Goal: Information Seeking & Learning: Learn about a topic

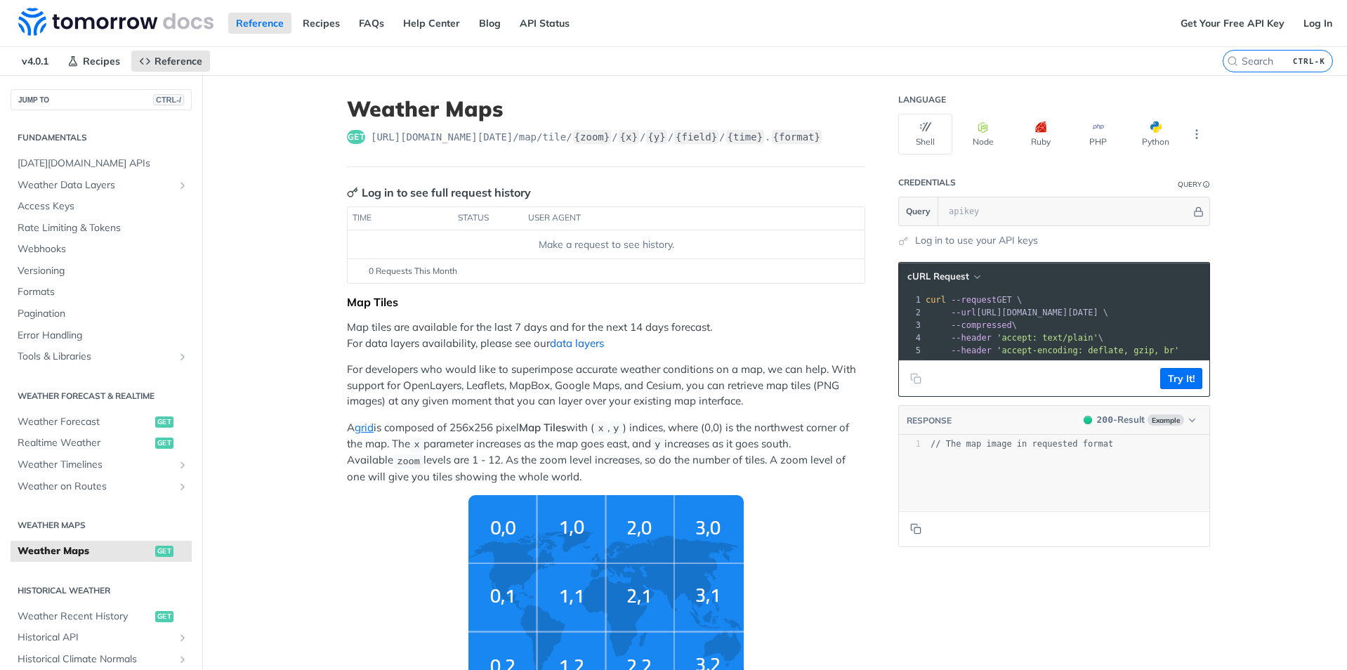
click at [562, 339] on link "data layers" at bounding box center [577, 342] width 54 height 13
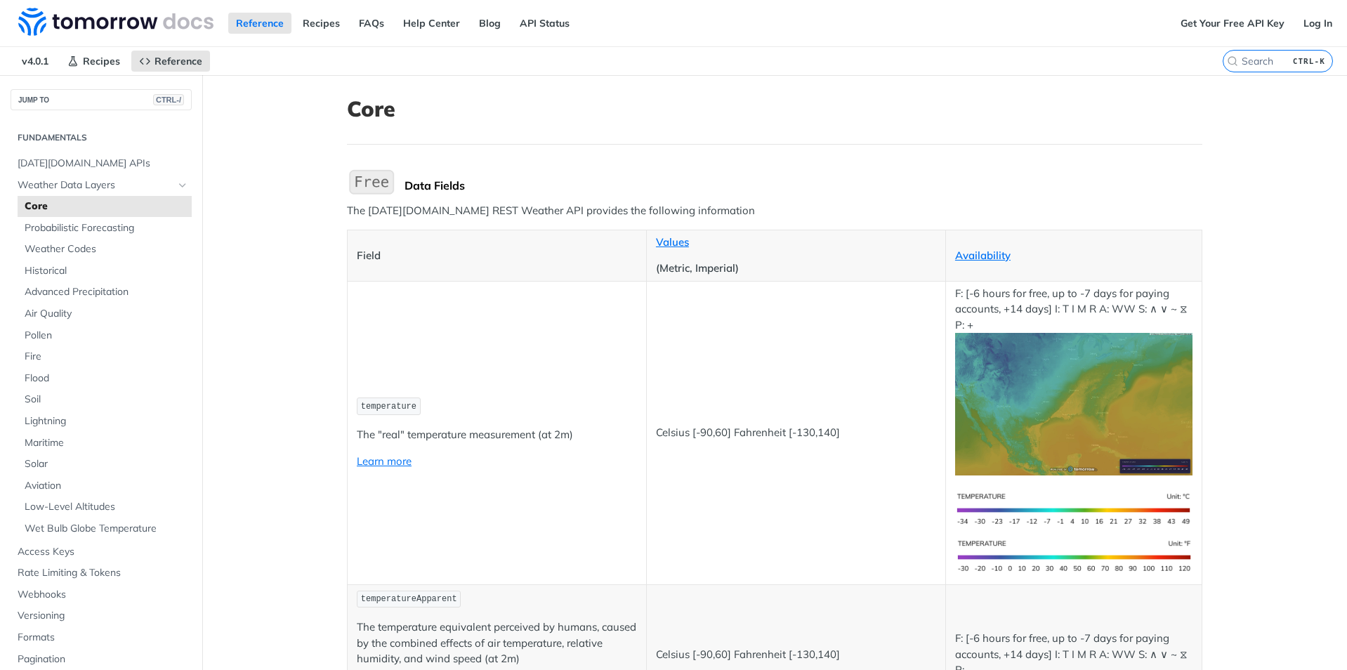
scroll to position [140, 0]
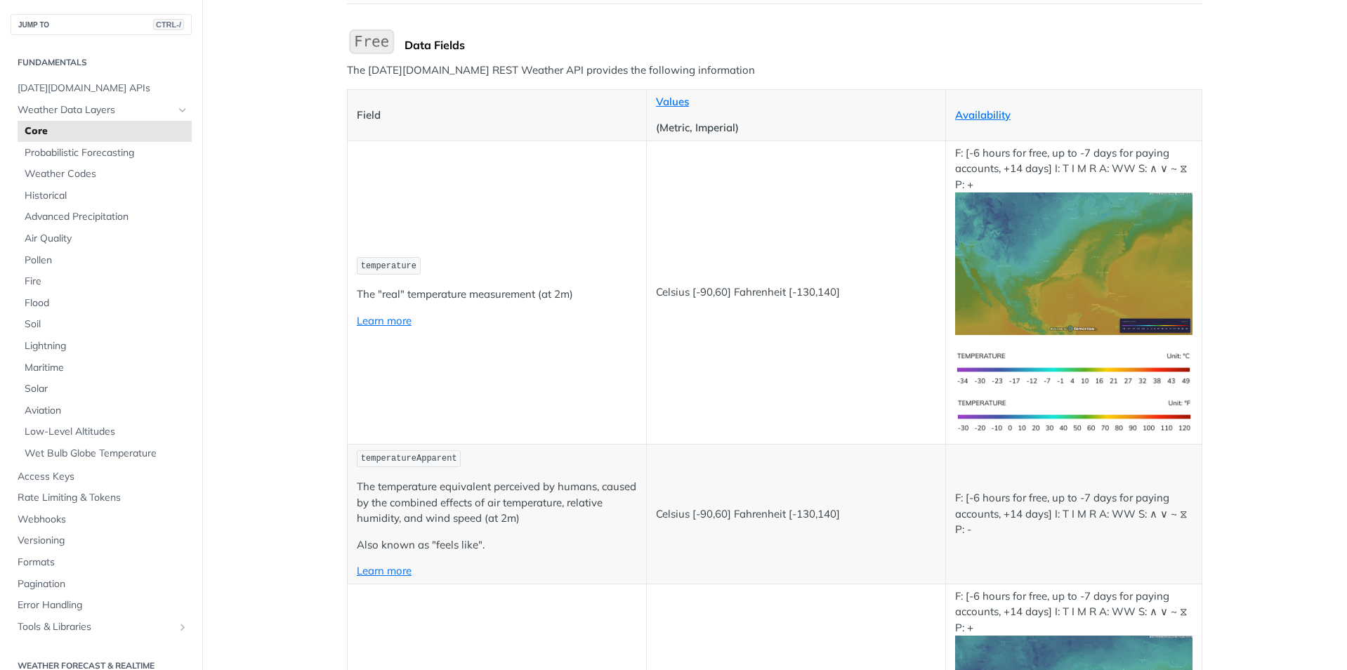
click at [780, 366] on td "Celsius [-90,60] Fahrenheit [-130,140]" at bounding box center [795, 291] width 299 height 303
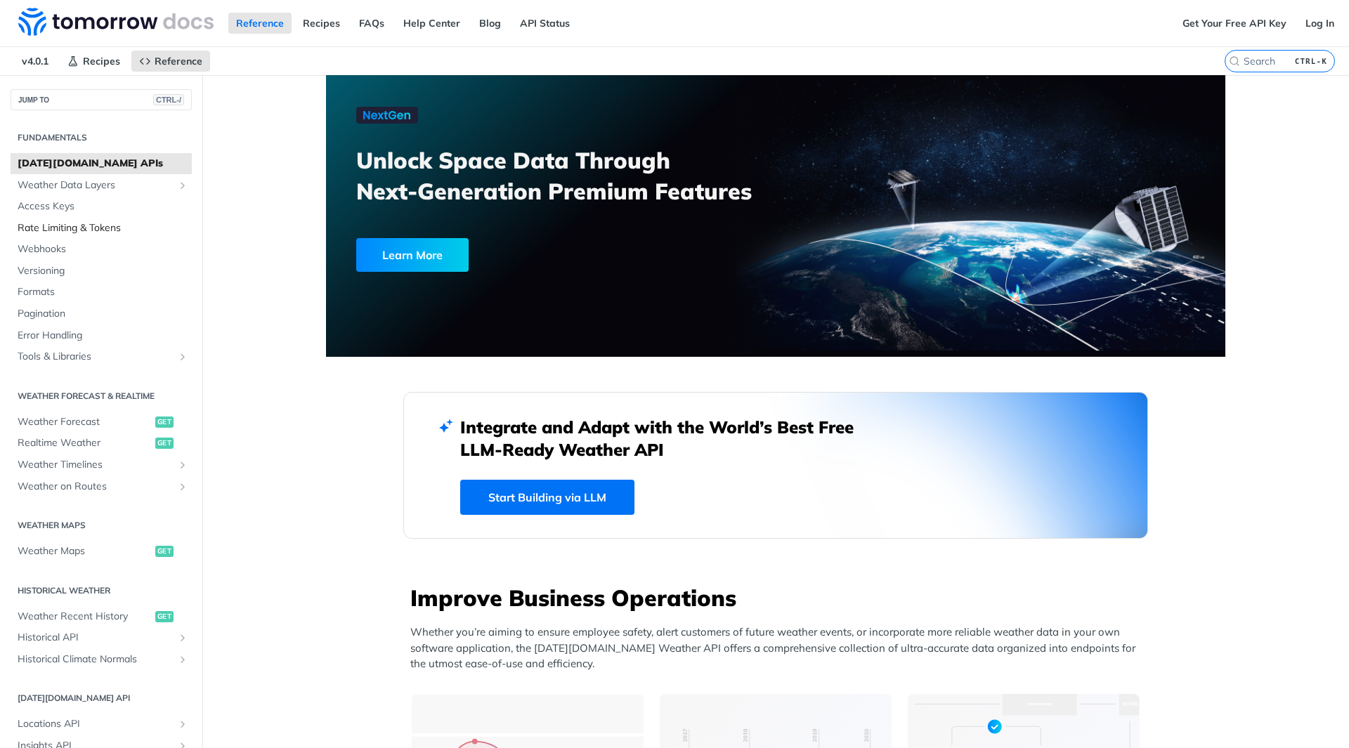
click at [102, 225] on span "Rate Limiting & Tokens" at bounding box center [103, 228] width 171 height 14
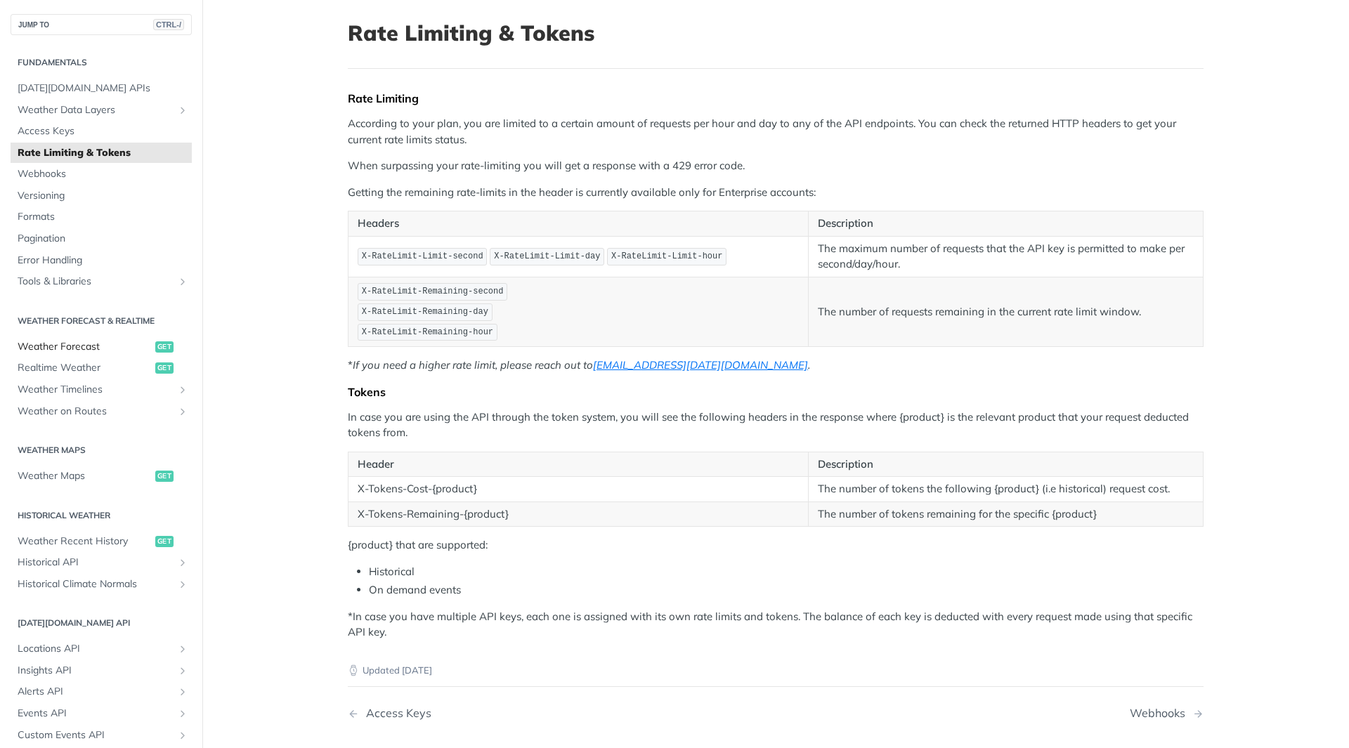
scroll to position [70, 0]
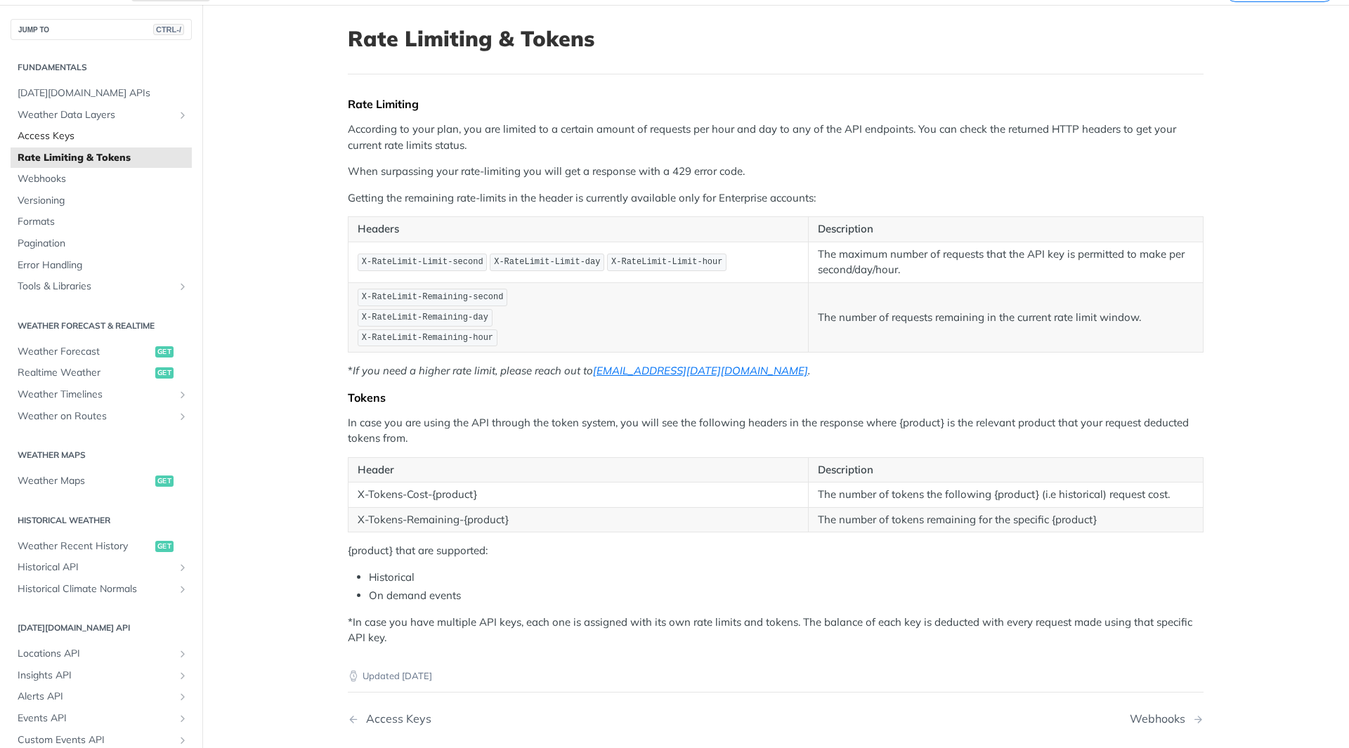
click at [72, 127] on link "Access Keys" at bounding box center [101, 136] width 181 height 21
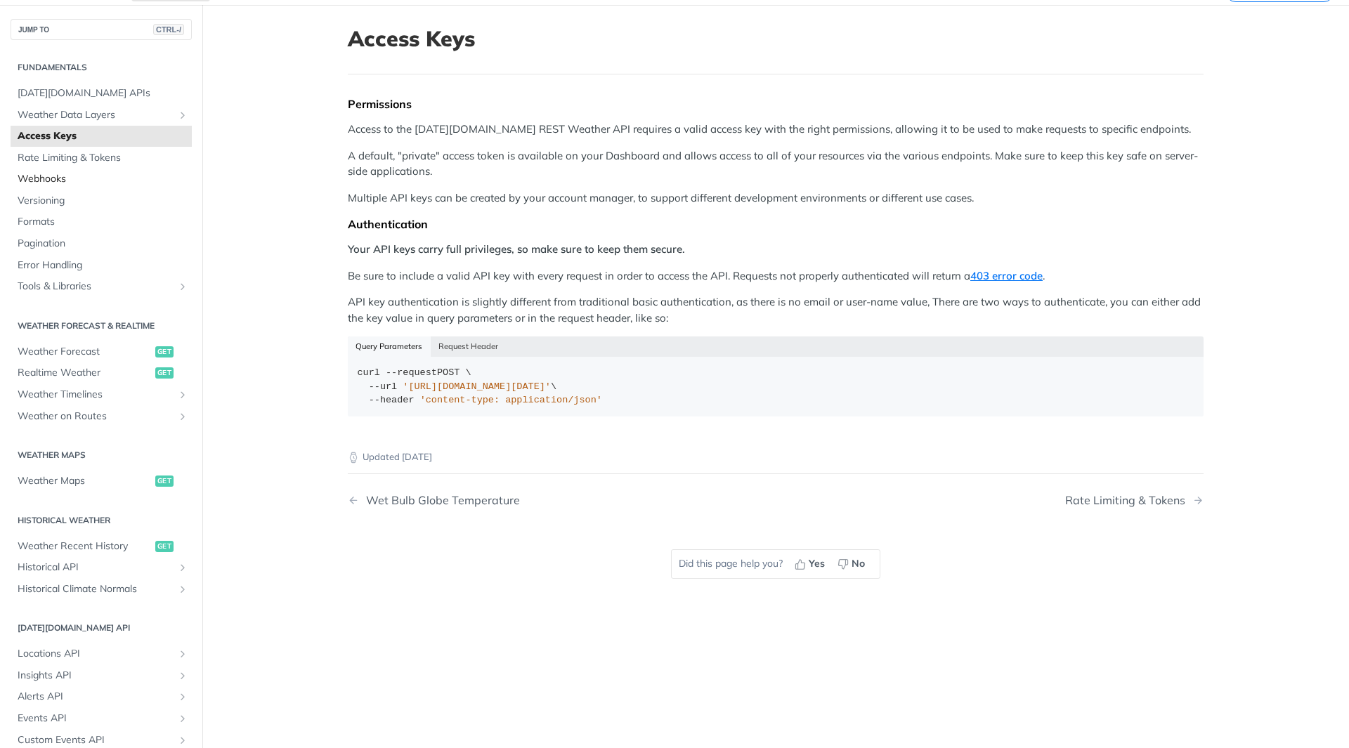
click at [56, 174] on span "Webhooks" at bounding box center [103, 179] width 171 height 14
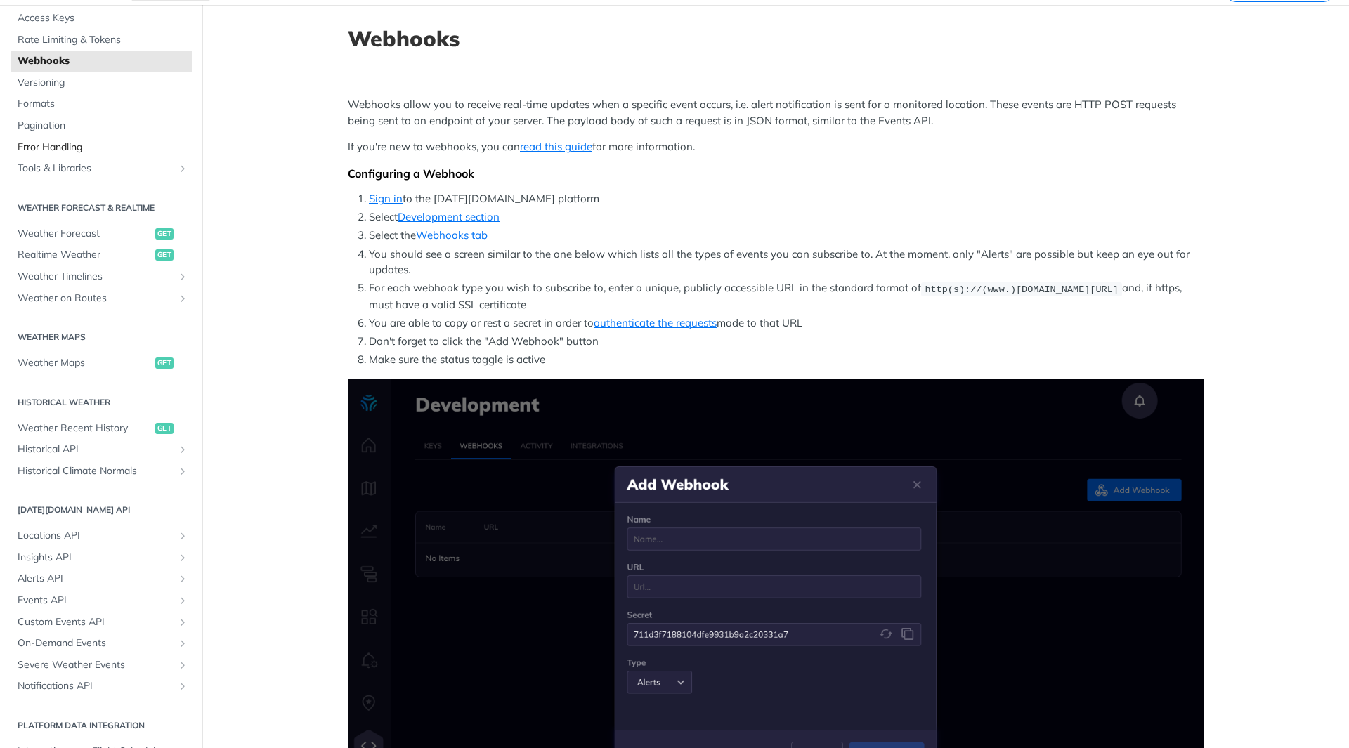
scroll to position [140, 0]
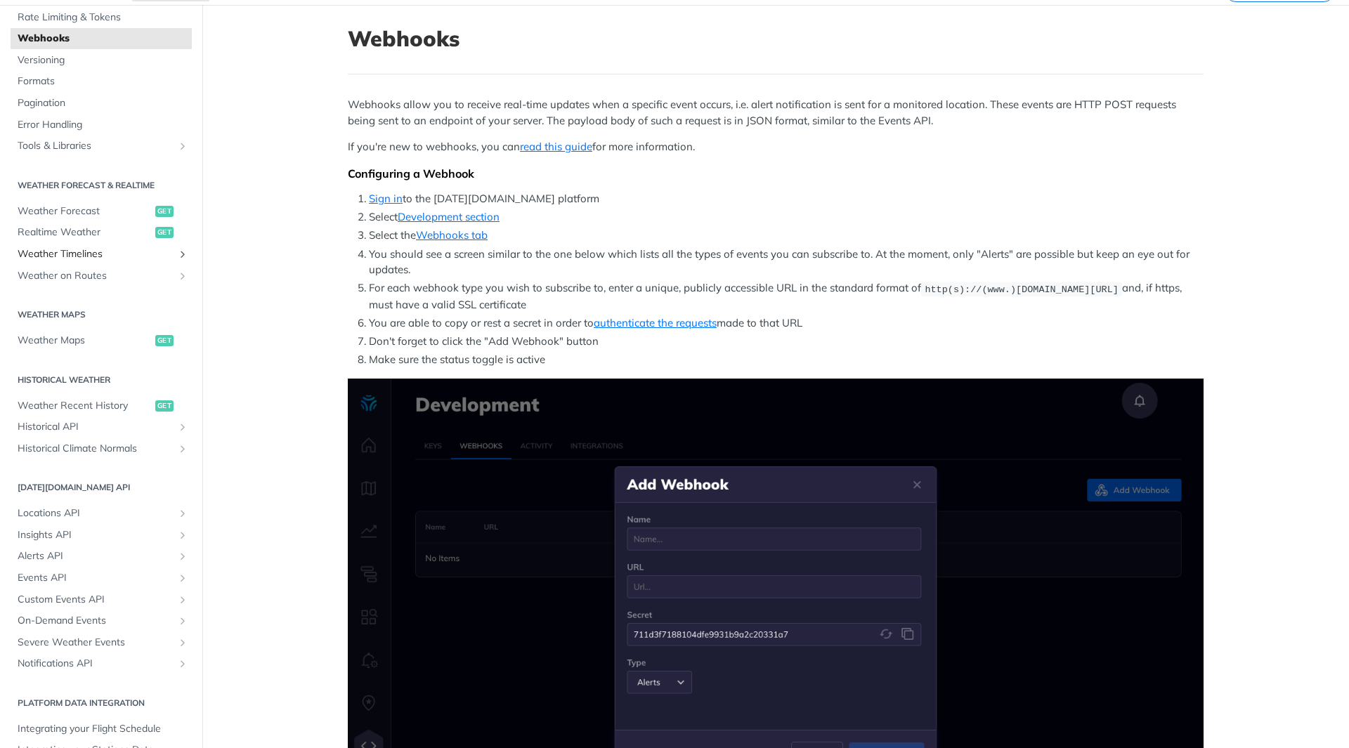
click at [70, 250] on span "Weather Timelines" at bounding box center [96, 254] width 156 height 14
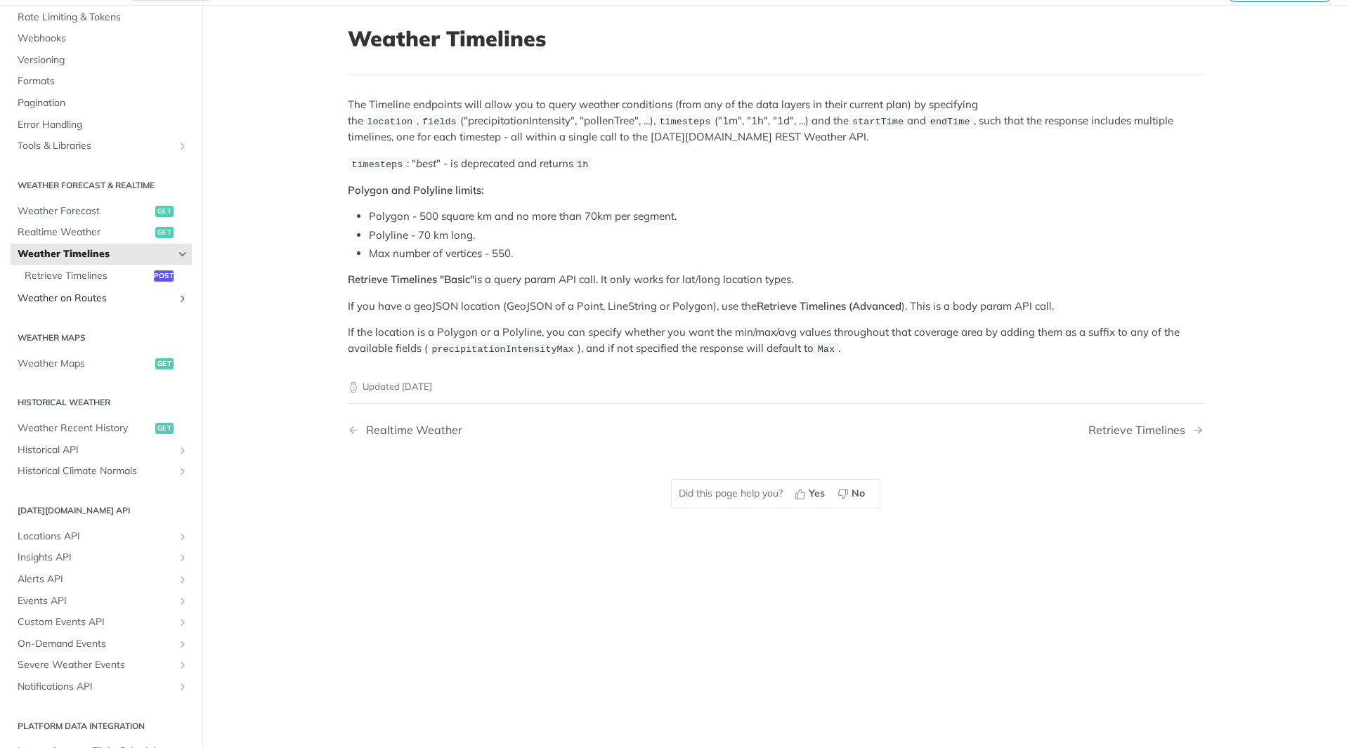
scroll to position [208, 0]
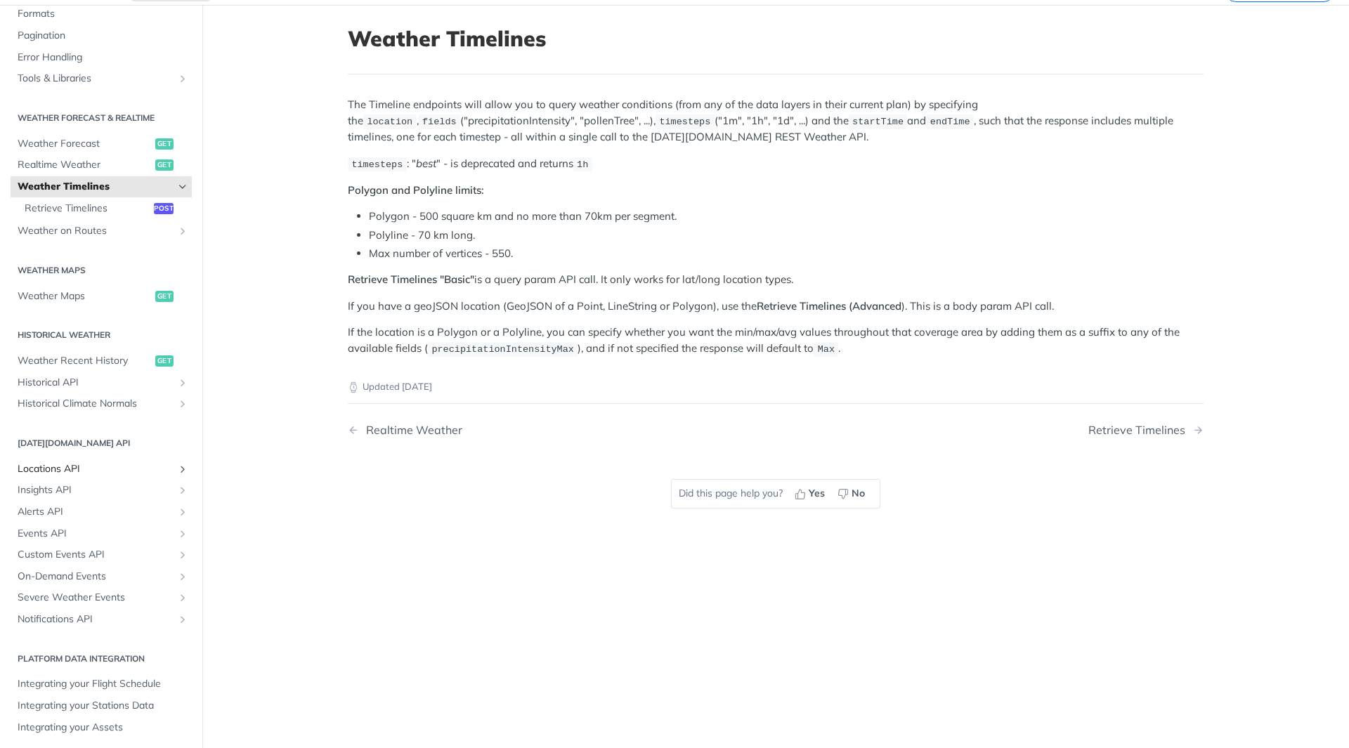
click at [126, 478] on link "Locations API" at bounding box center [101, 469] width 181 height 21
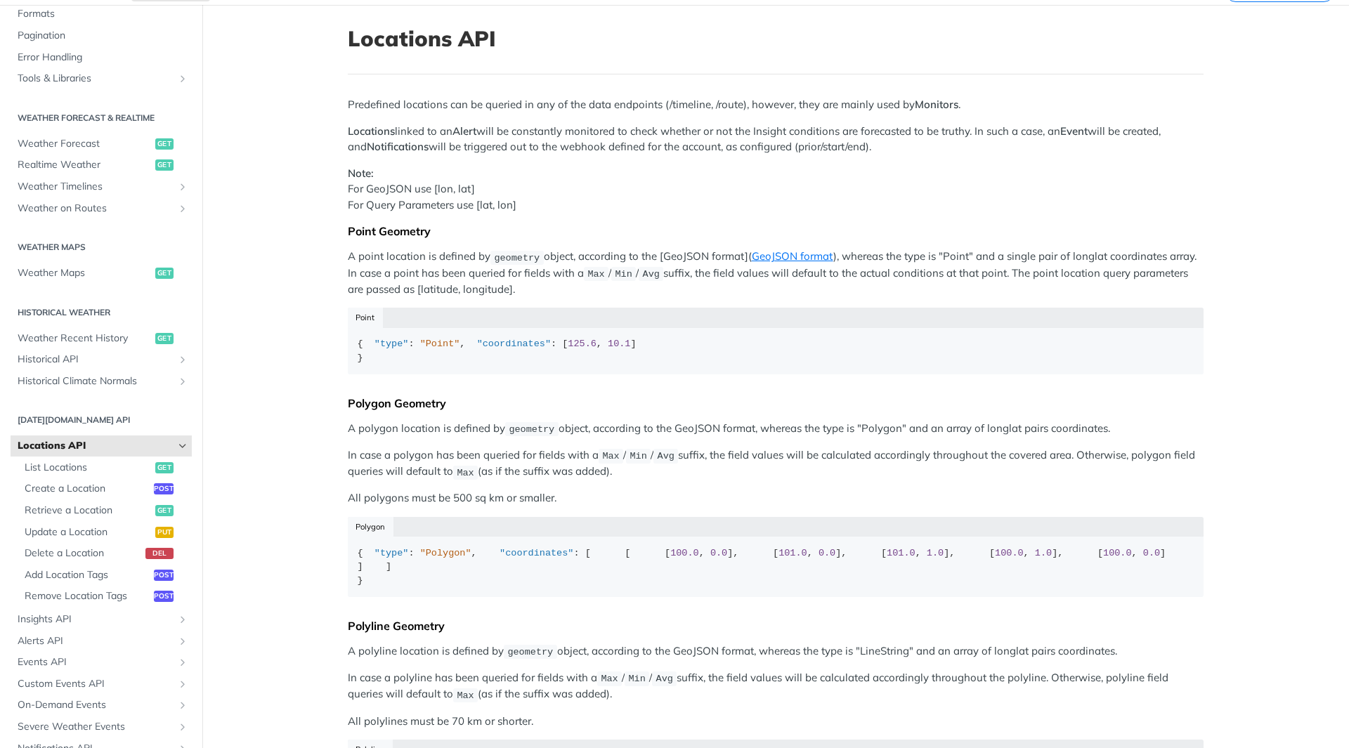
drag, startPoint x: 126, startPoint y: 478, endPoint x: 284, endPoint y: 395, distance: 177.5
click at [284, 395] on main "JUMP TO CTRL-/ Fundamentals Tomorrow.io APIs Weather Data Layers Core Probabili…" at bounding box center [674, 511] width 1349 height 1012
click at [137, 445] on span "Locations API" at bounding box center [96, 446] width 156 height 14
click at [177, 445] on icon "Hide subpages for Locations API" at bounding box center [182, 445] width 11 height 11
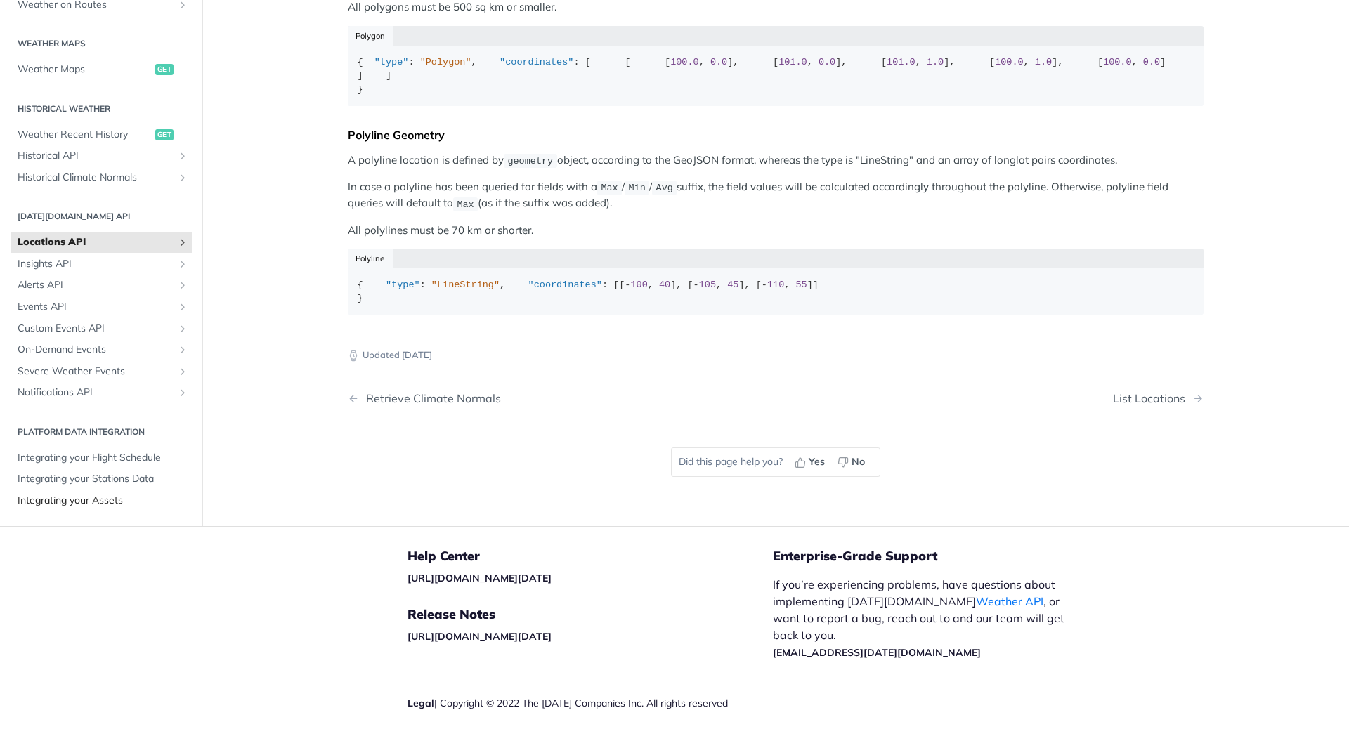
scroll to position [562, 0]
click at [120, 464] on span "Integrating your Flight Schedule" at bounding box center [103, 457] width 171 height 14
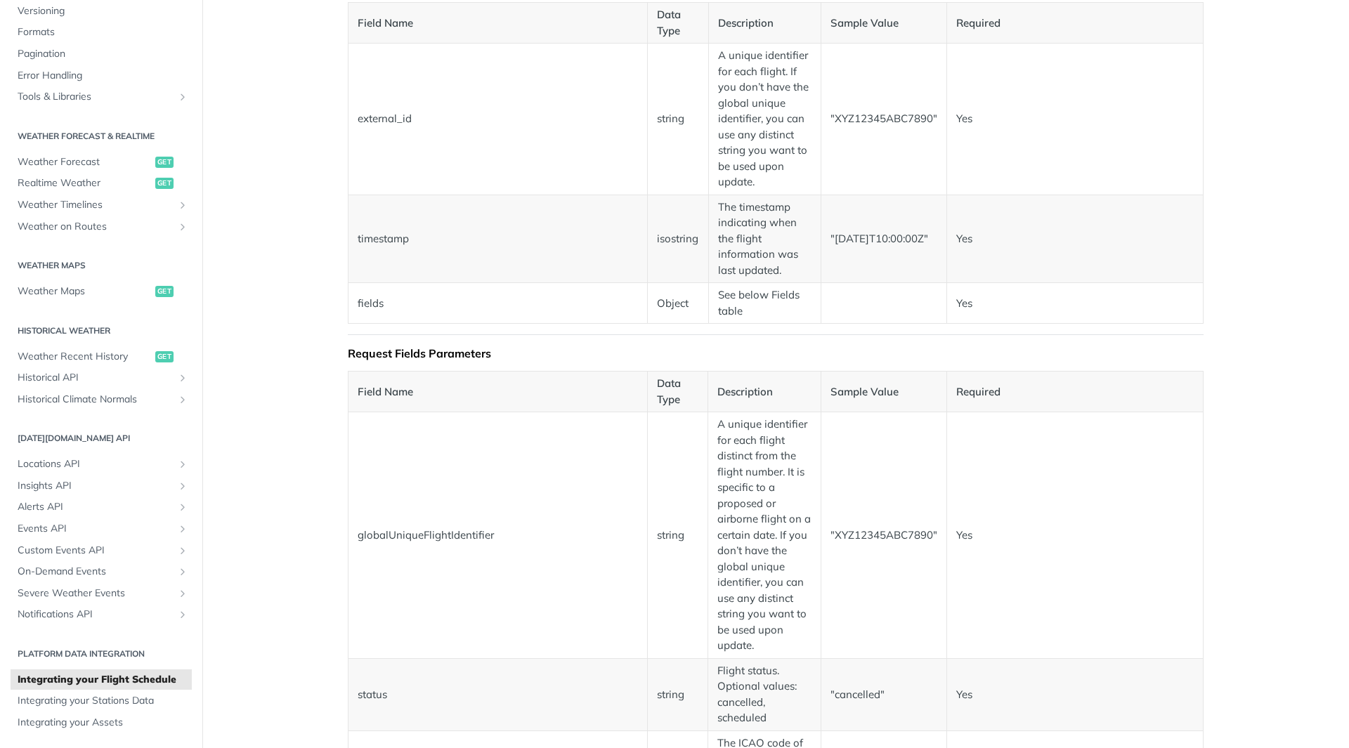
scroll to position [421, 0]
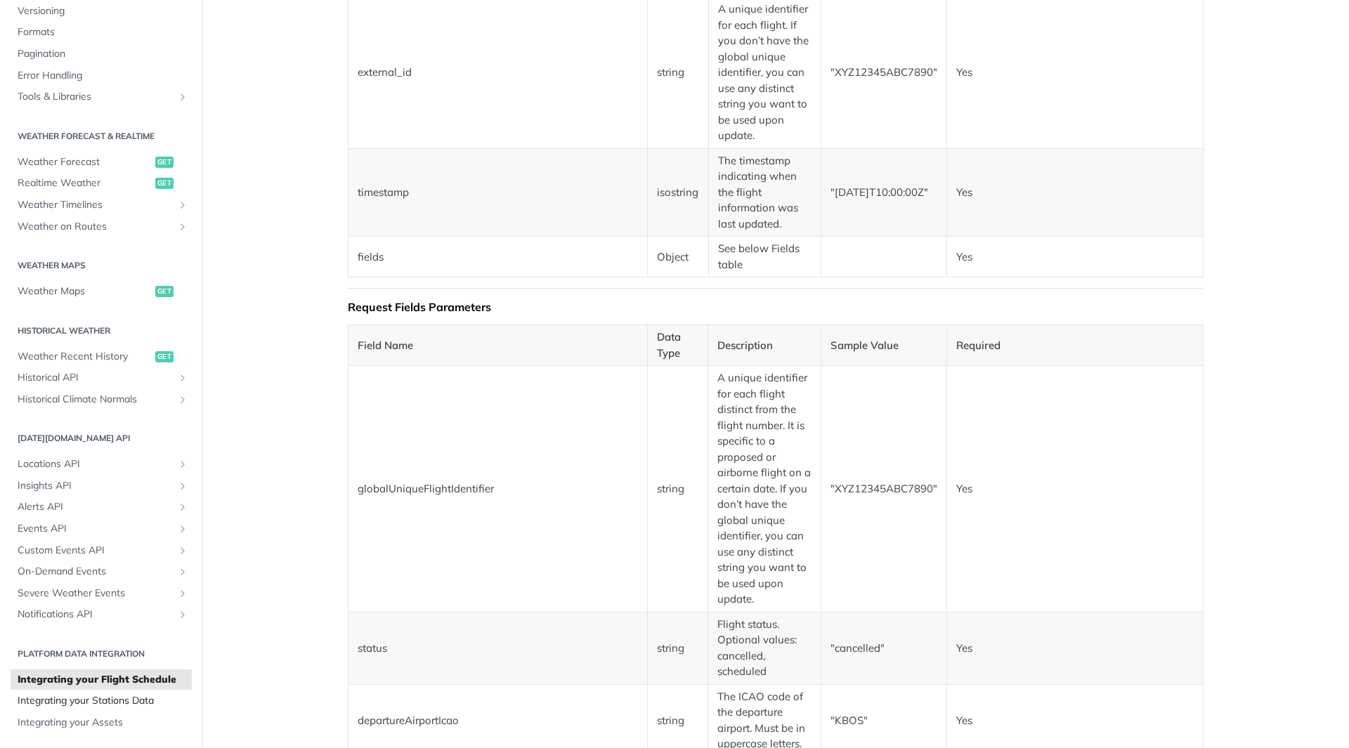
click at [88, 703] on span "Integrating your Stations Data" at bounding box center [103, 701] width 171 height 14
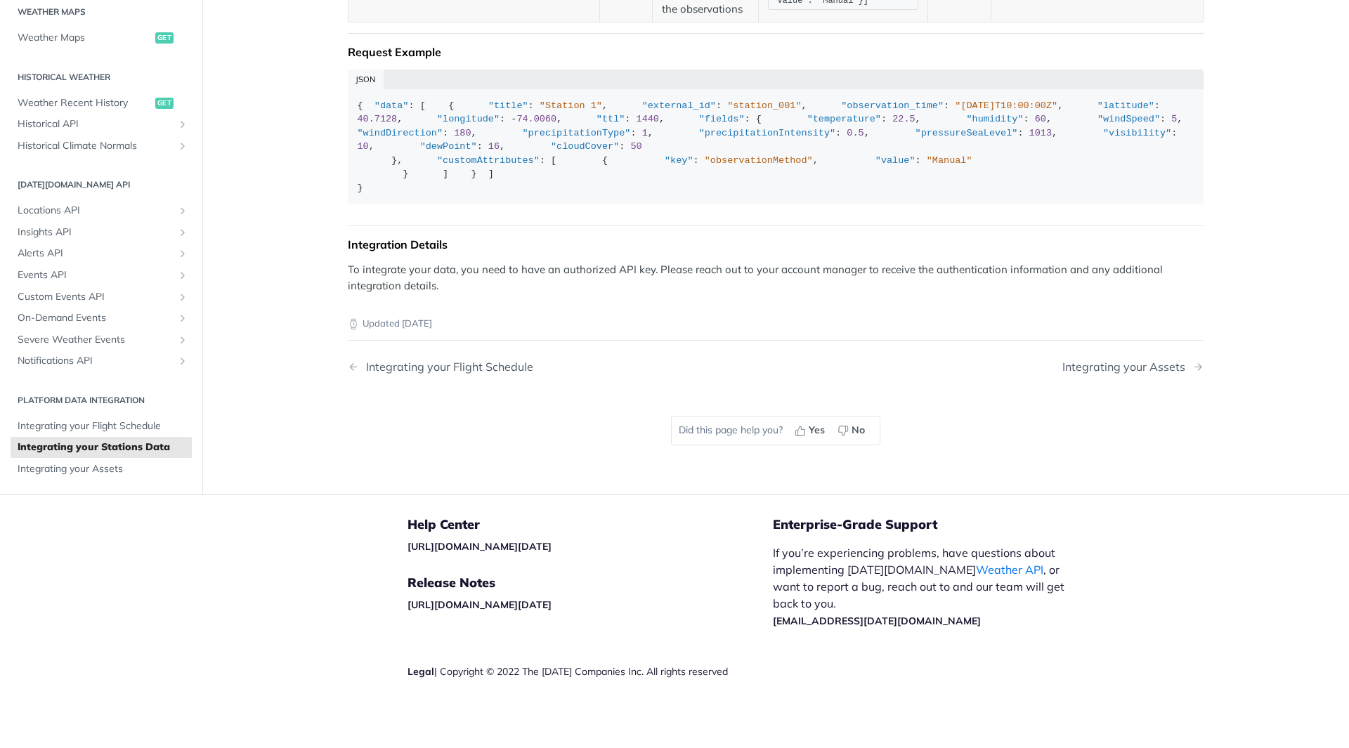
scroll to position [1686, 0]
click at [114, 476] on span "Integrating your Assets" at bounding box center [103, 469] width 171 height 14
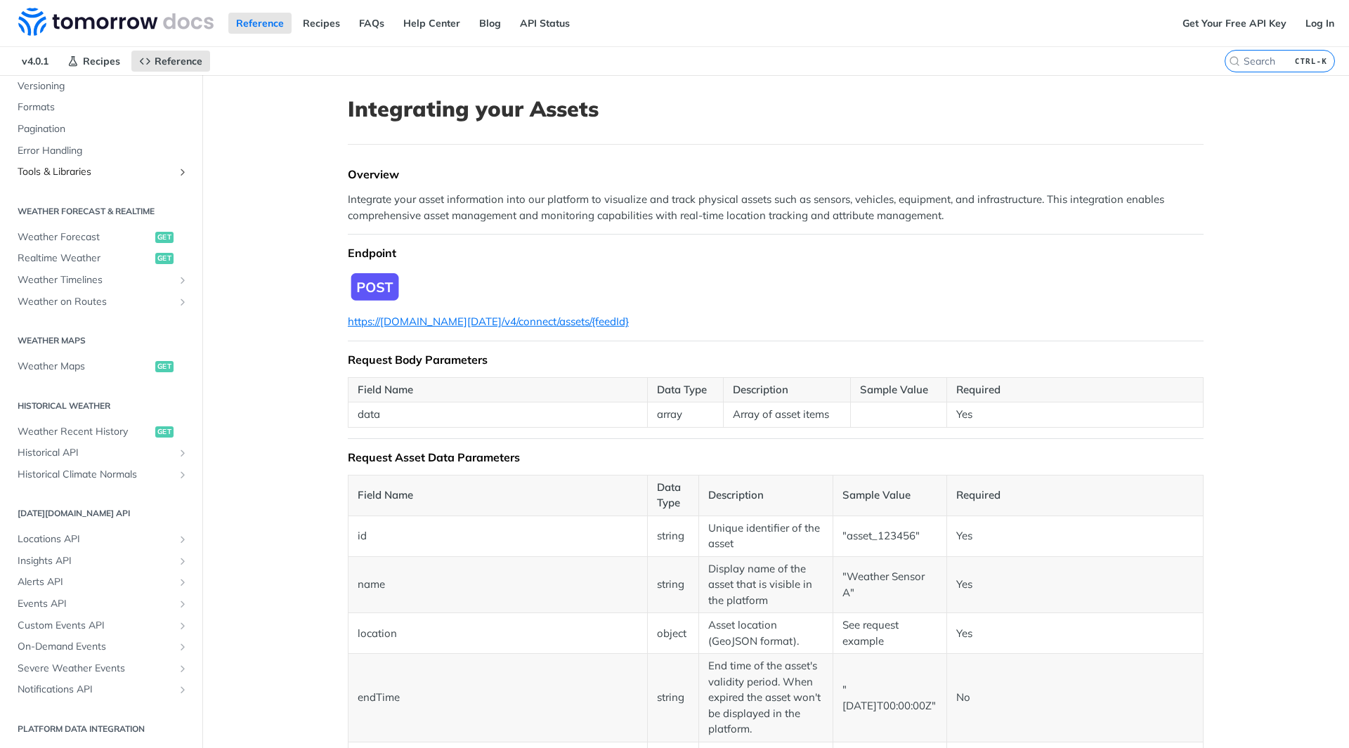
click at [114, 169] on span "Tools & Libraries" at bounding box center [96, 172] width 156 height 14
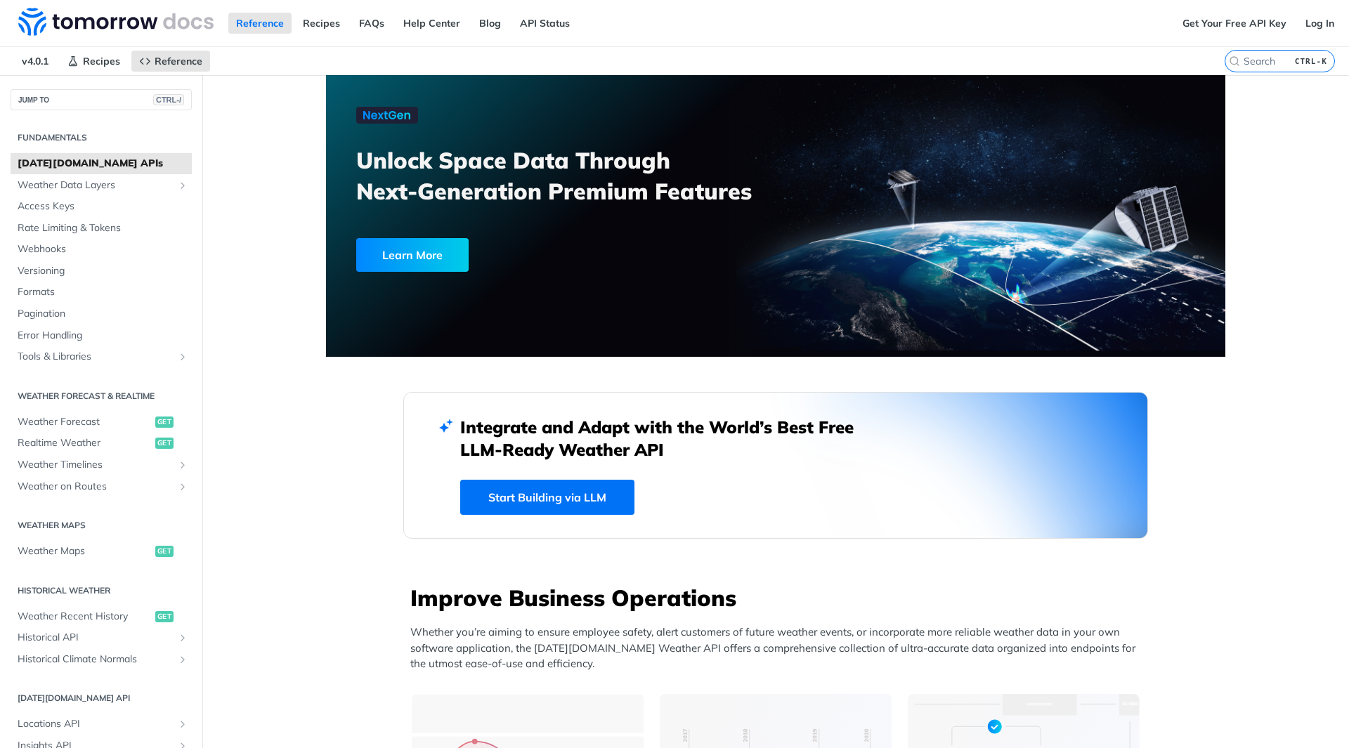
drag, startPoint x: 347, startPoint y: 506, endPoint x: 310, endPoint y: 634, distance: 132.9
